Goal: Transaction & Acquisition: Purchase product/service

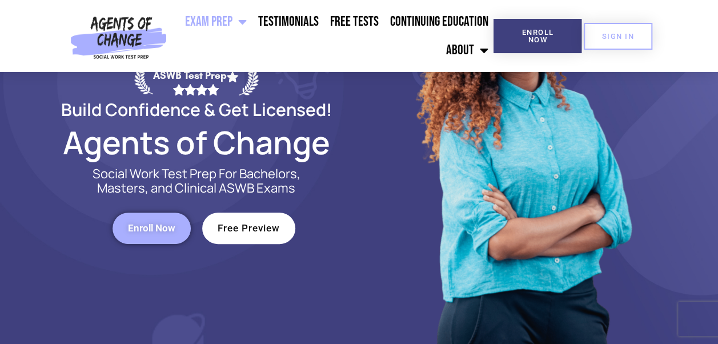
scroll to position [195, 0]
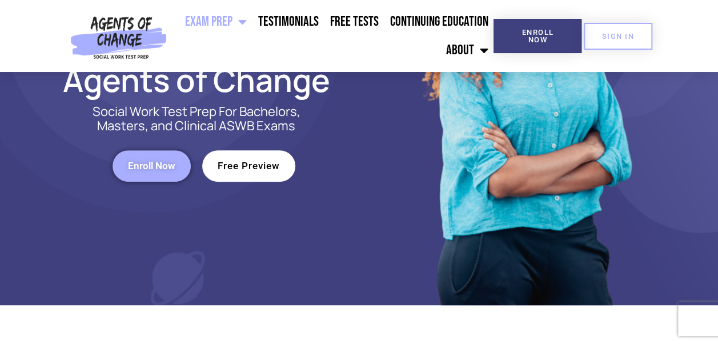
click at [264, 158] on link "Free Preview" at bounding box center [248, 165] width 93 height 31
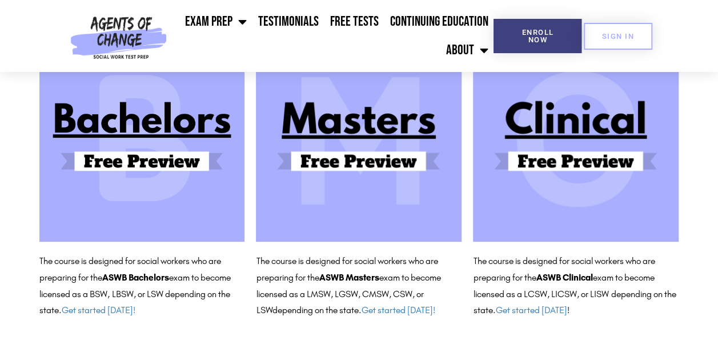
scroll to position [150, 0]
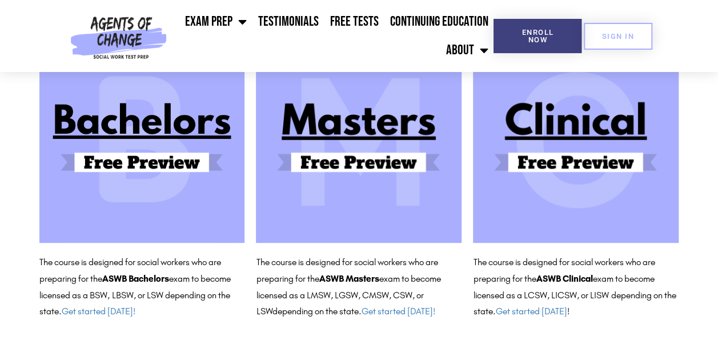
click at [561, 189] on img at bounding box center [576, 140] width 206 height 206
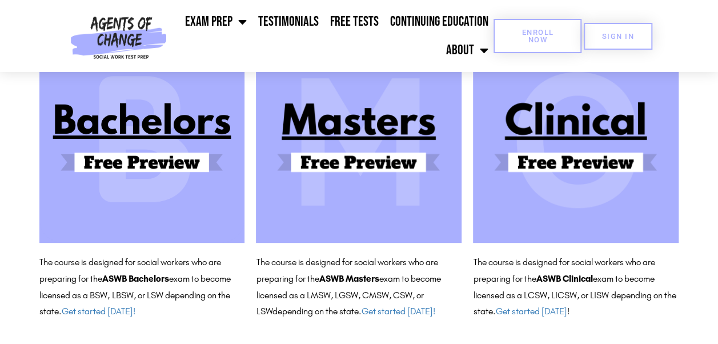
click at [560, 41] on span "Enroll Now" at bounding box center [537, 36] width 51 height 15
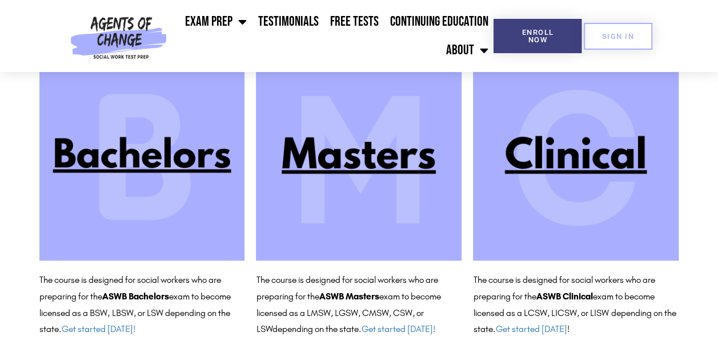
scroll to position [160, 0]
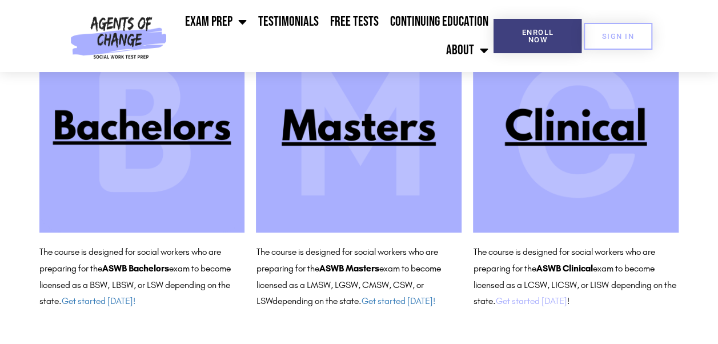
click at [547, 305] on link "Get started [DATE]" at bounding box center [530, 300] width 71 height 11
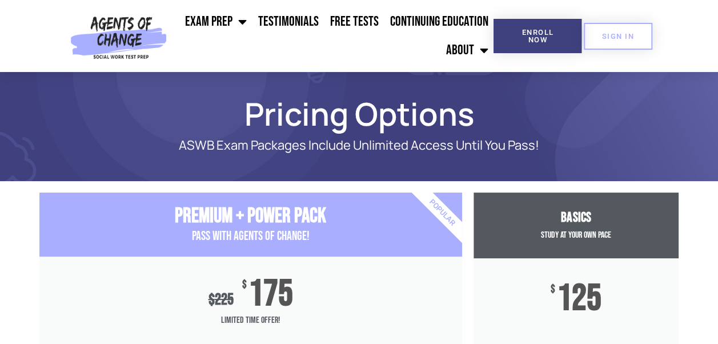
click at [118, 90] on section "Pricing Options ASWB Exam Packages Include Unlimited Access Until You Pass!" at bounding box center [359, 126] width 718 height 109
